Goal: Contribute content

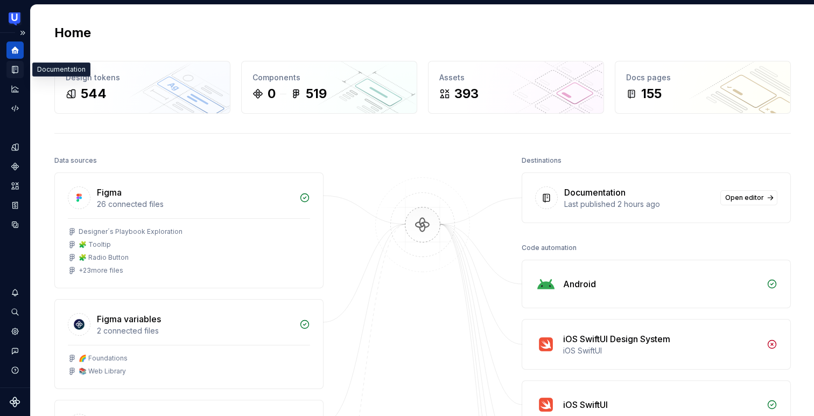
click at [21, 69] on div "Documentation" at bounding box center [14, 69] width 17 height 17
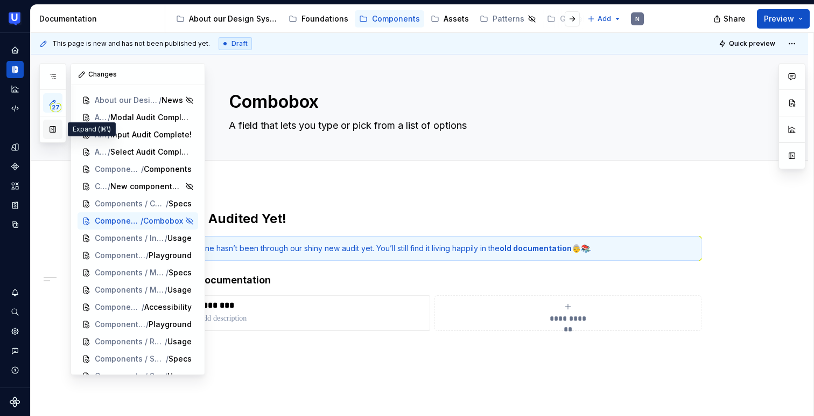
click at [52, 127] on button "button" at bounding box center [52, 129] width 19 height 19
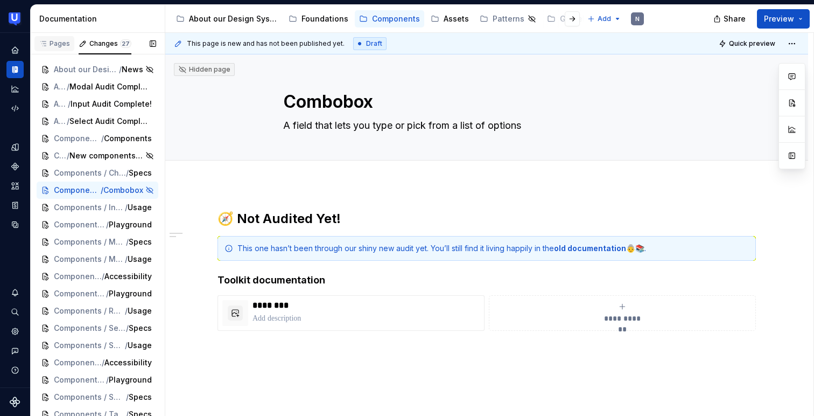
click at [57, 47] on div "Pages" at bounding box center [54, 43] width 31 height 9
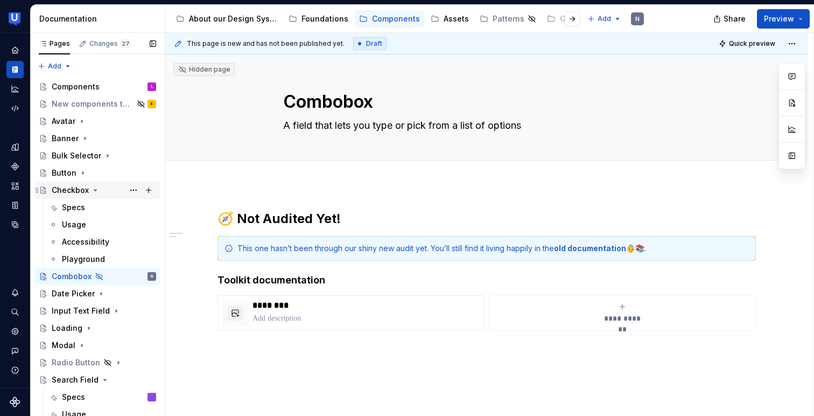
click at [91, 189] on icon "Page tree" at bounding box center [95, 190] width 9 height 9
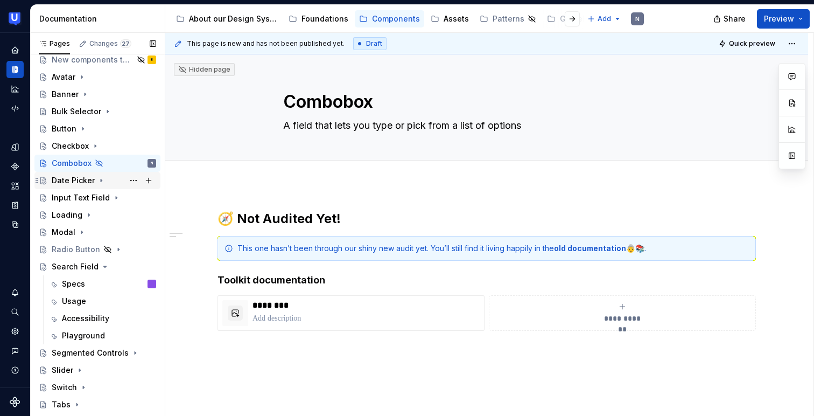
scroll to position [72, 0]
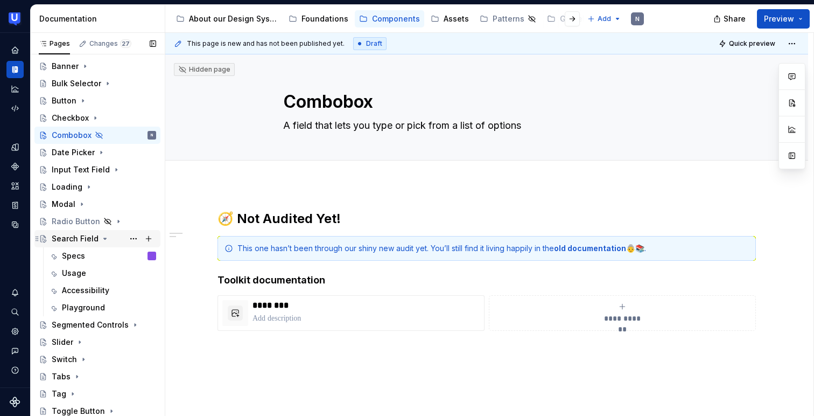
click at [105, 238] on icon "Page tree" at bounding box center [105, 238] width 9 height 9
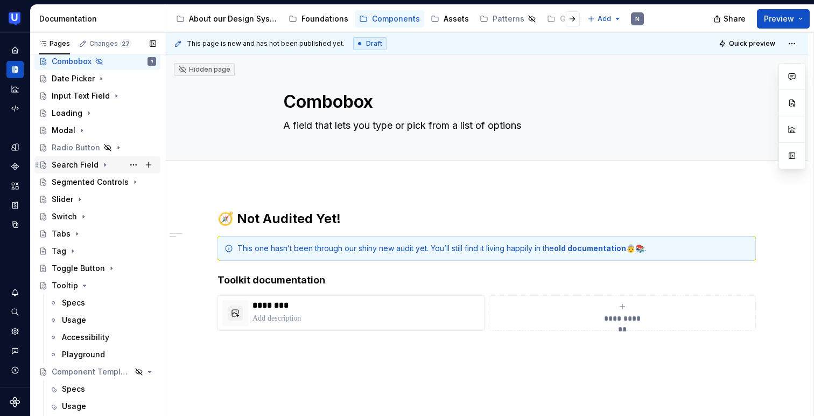
scroll to position [148, 0]
click at [83, 282] on icon "Page tree" at bounding box center [84, 284] width 9 height 9
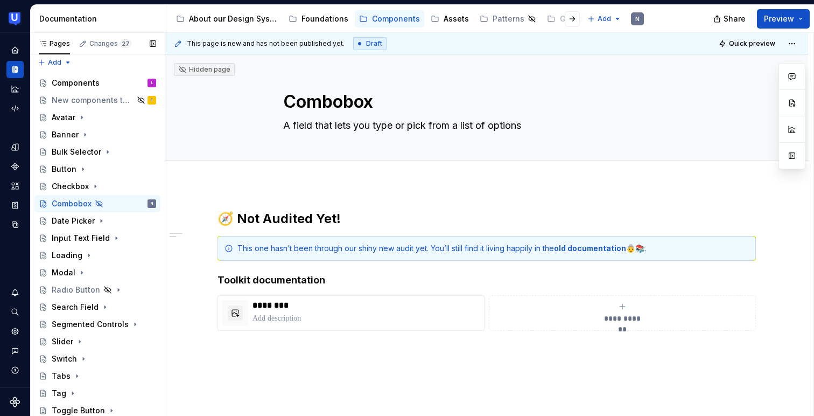
scroll to position [0, 0]
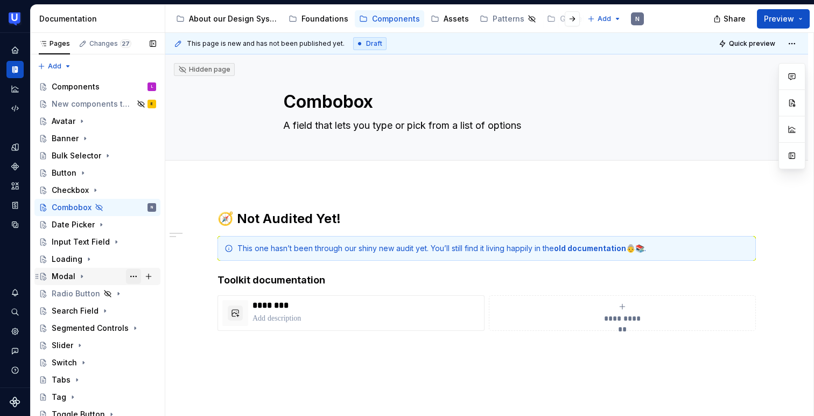
click at [133, 276] on button "Page tree" at bounding box center [133, 276] width 15 height 15
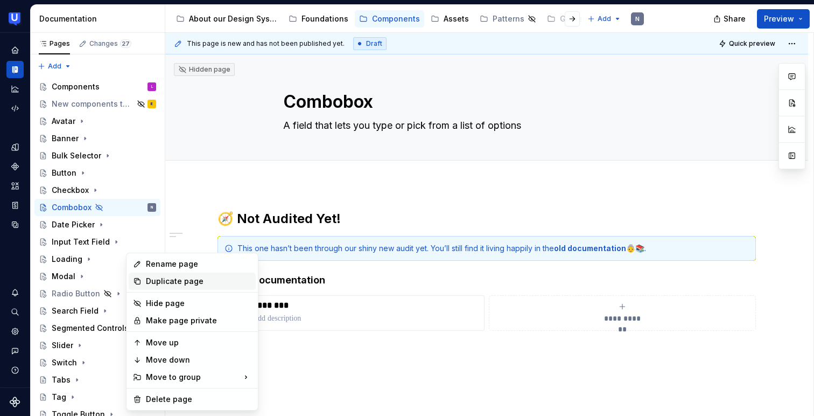
click at [148, 283] on div "Duplicate page" at bounding box center [199, 281] width 106 height 11
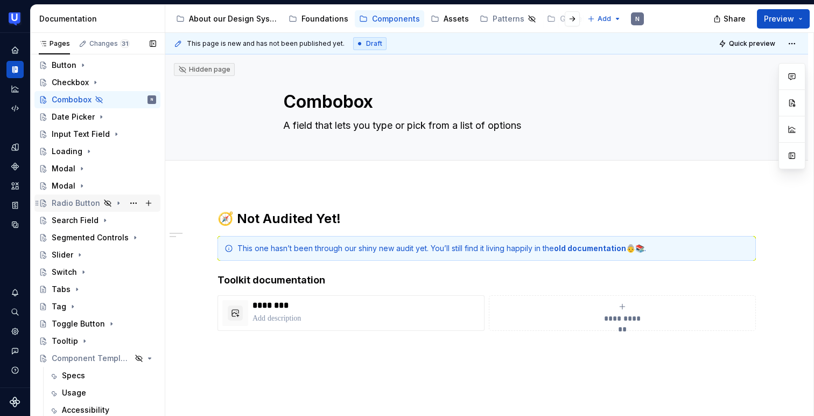
scroll to position [108, 0]
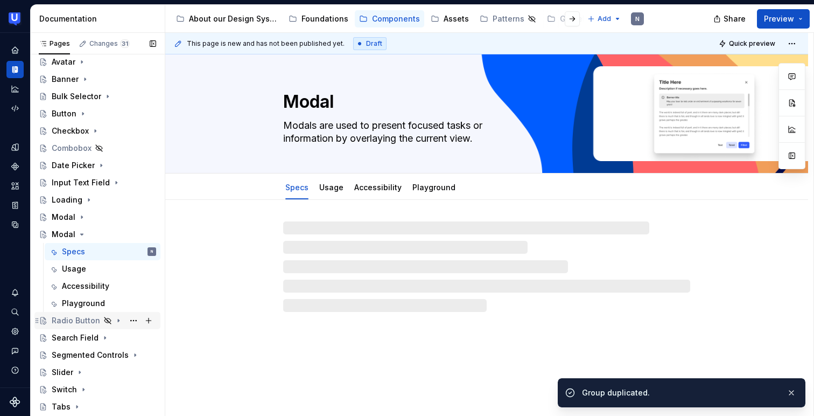
scroll to position [51, 0]
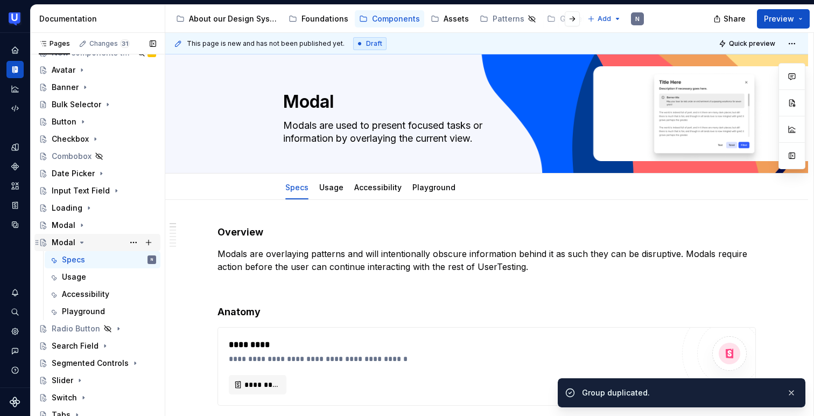
click at [61, 240] on div "Modal" at bounding box center [64, 242] width 24 height 11
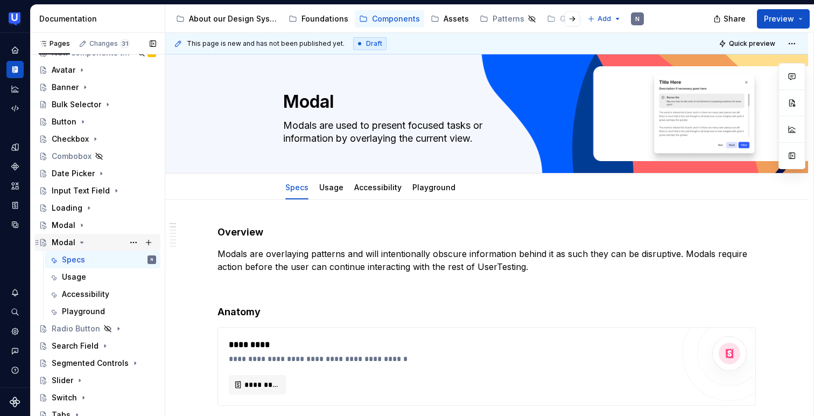
click at [61, 240] on div "Modal" at bounding box center [64, 242] width 24 height 11
click at [318, 97] on textarea "Modal" at bounding box center [484, 102] width 407 height 26
type textarea "*"
type textarea "D"
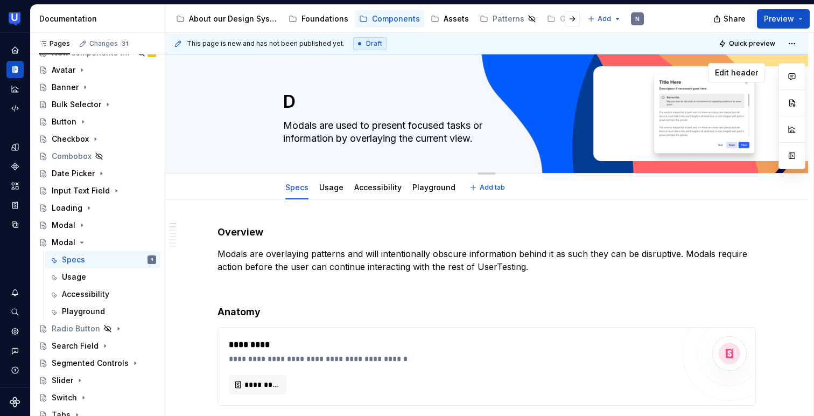
type textarea "*"
type textarea "Di"
type textarea "*"
type textarea "Dia"
type textarea "*"
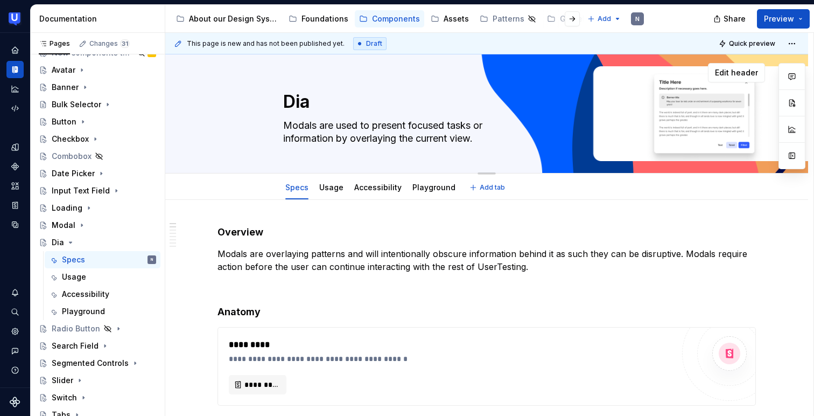
type textarea "Dia"
click at [315, 103] on textarea "Dia" at bounding box center [484, 102] width 407 height 26
type textarea "*"
type textarea "Dial"
type textarea "*"
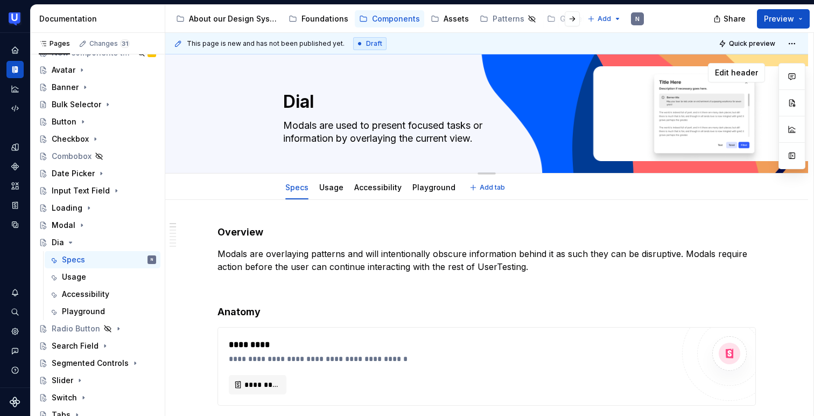
type textarea "Dialo"
type textarea "*"
type textarea "Dialog"
type textarea "*"
type textarea "Dialog"
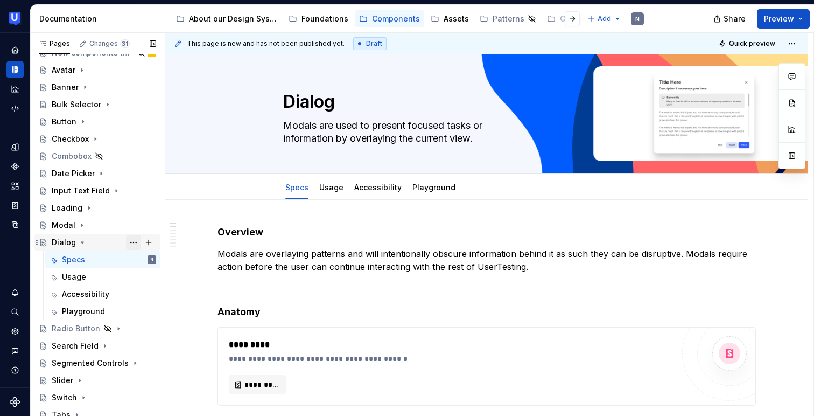
click at [131, 241] on button "Page tree" at bounding box center [133, 242] width 15 height 15
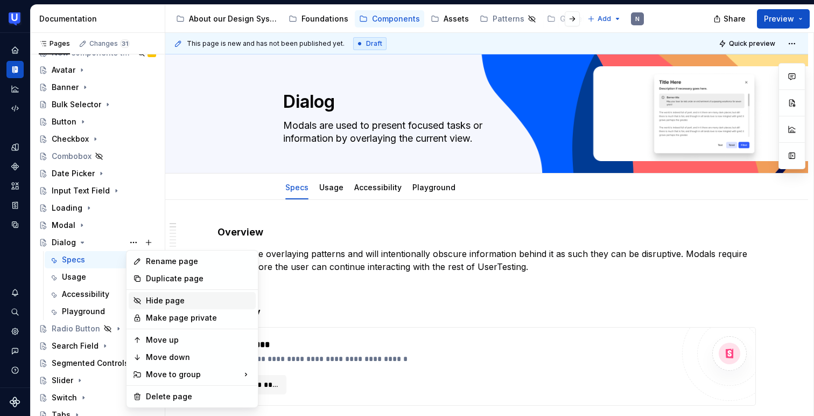
click at [156, 299] on div "Hide page" at bounding box center [199, 300] width 106 height 11
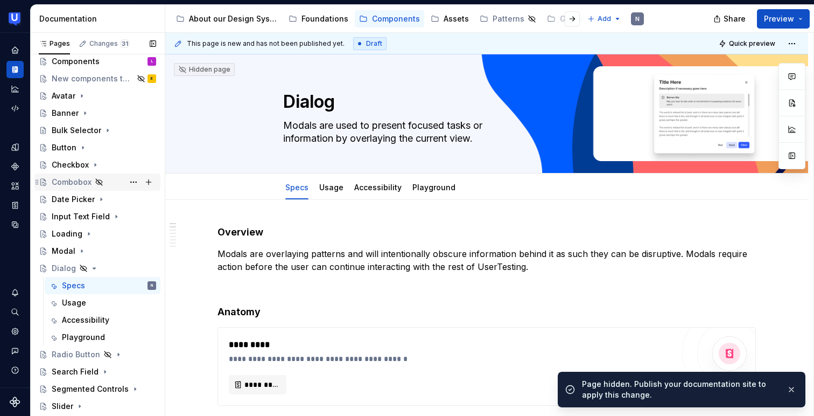
scroll to position [0, 0]
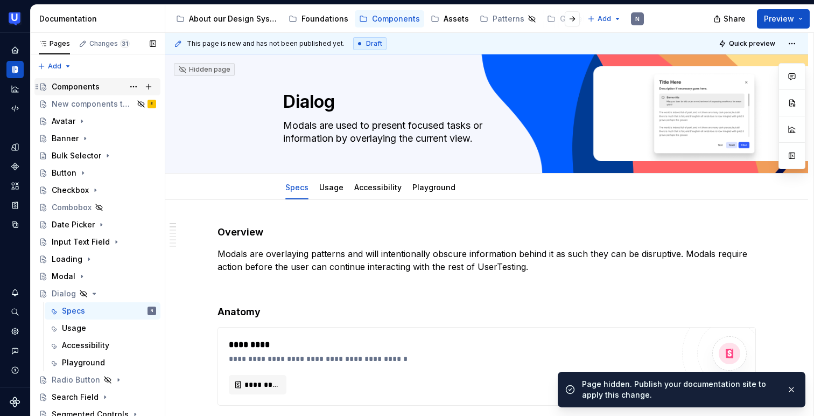
click at [71, 85] on div "Components" at bounding box center [76, 86] width 48 height 11
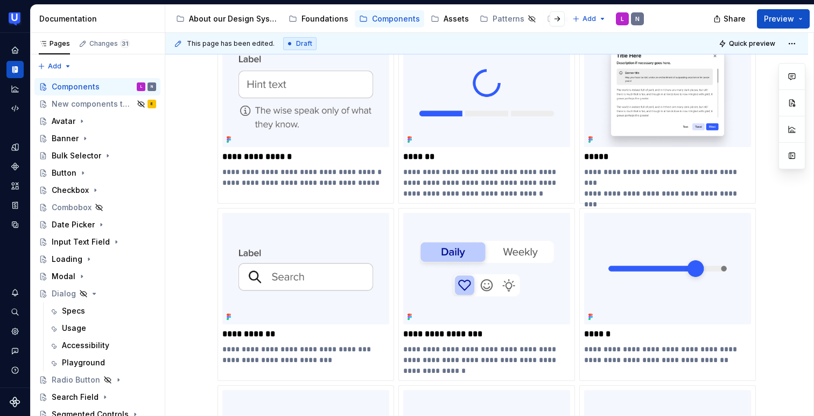
scroll to position [647, 0]
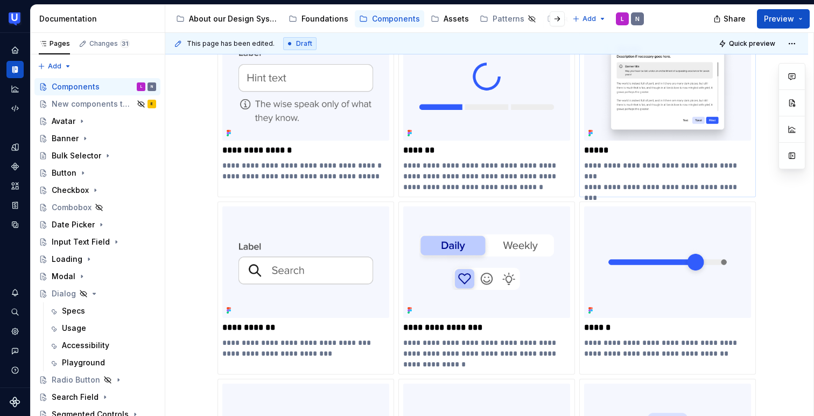
click at [646, 113] on img at bounding box center [667, 84] width 167 height 111
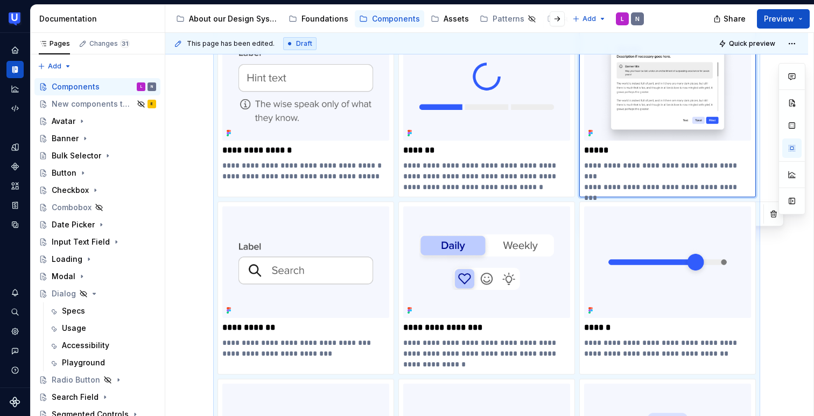
click at [662, 99] on img at bounding box center [667, 84] width 167 height 111
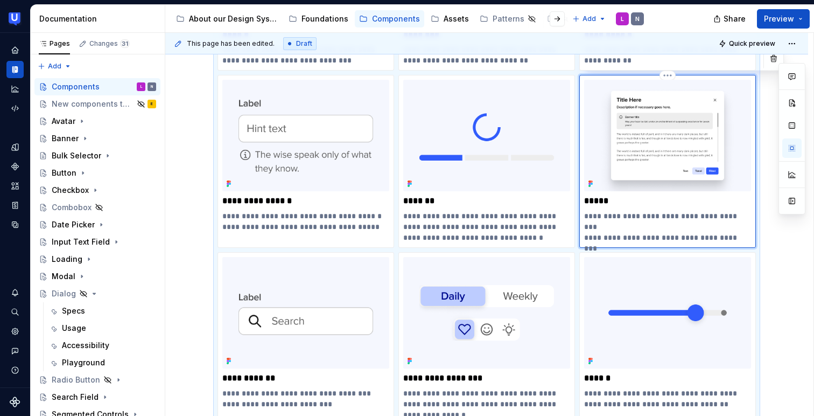
scroll to position [562, 0]
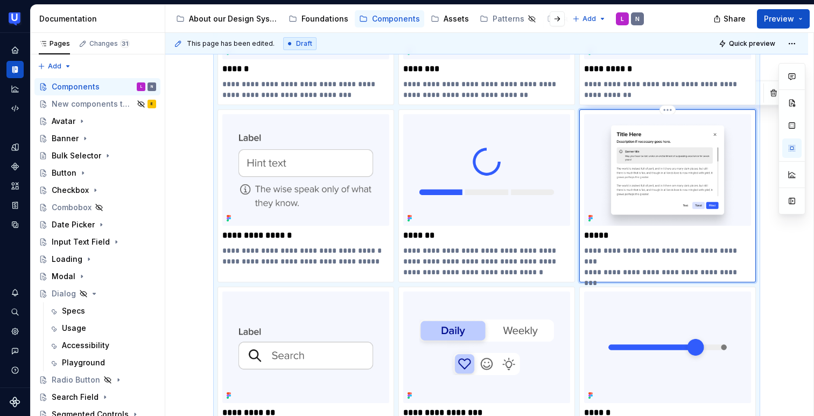
click at [668, 135] on img at bounding box center [667, 169] width 167 height 111
click at [669, 110] on html "UserTesting Design System N Design system data Documentation Accessibility guid…" at bounding box center [407, 208] width 814 height 416
click at [643, 136] on html "UserTesting Design System N Design system data Documentation Accessibility guid…" at bounding box center [407, 208] width 814 height 416
click at [607, 239] on p "*****" at bounding box center [667, 235] width 167 height 11
click at [651, 192] on img at bounding box center [667, 169] width 167 height 111
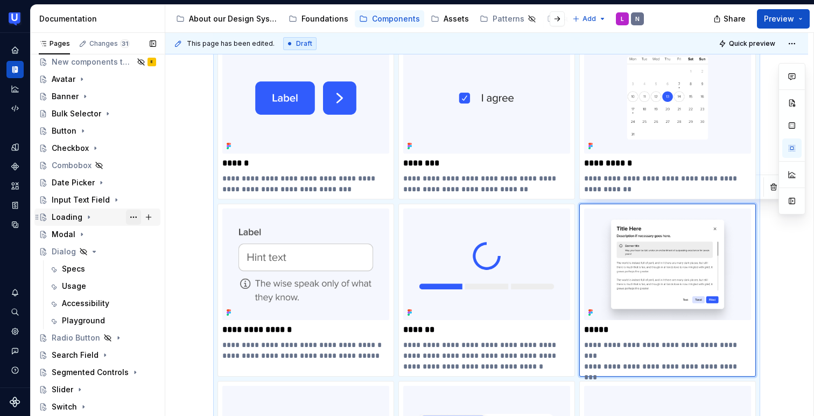
scroll to position [60, 0]
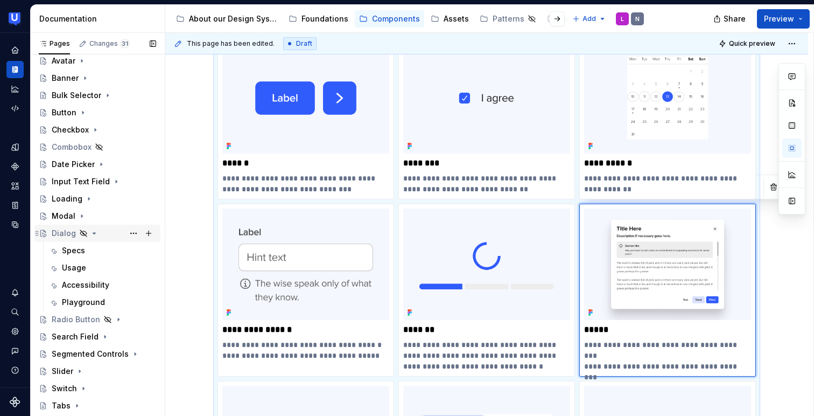
click at [64, 231] on div "Dialog" at bounding box center [64, 233] width 24 height 11
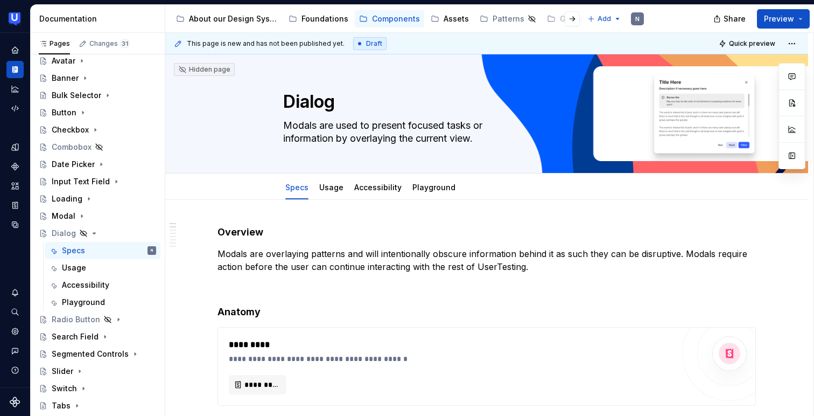
type textarea "*"
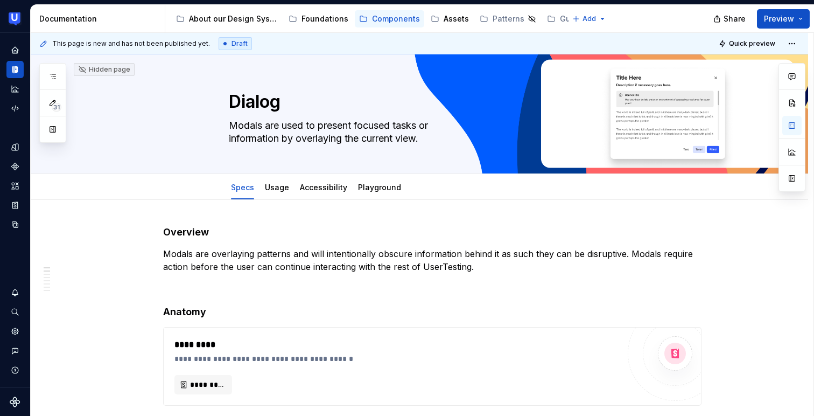
type textarea "*"
